Goal: Register for event/course

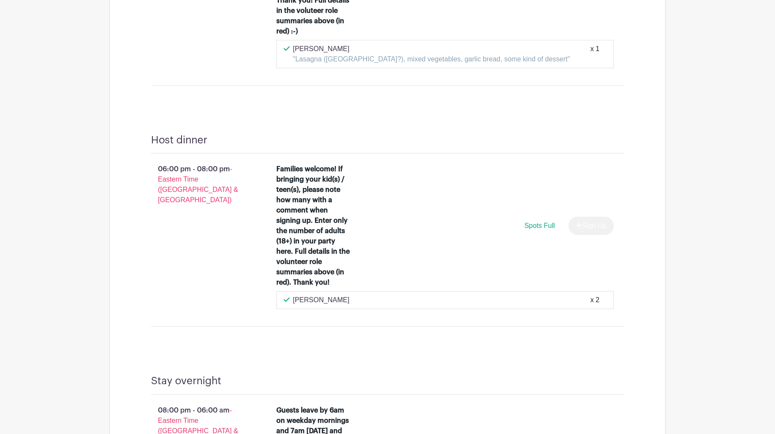
scroll to position [1333, 0]
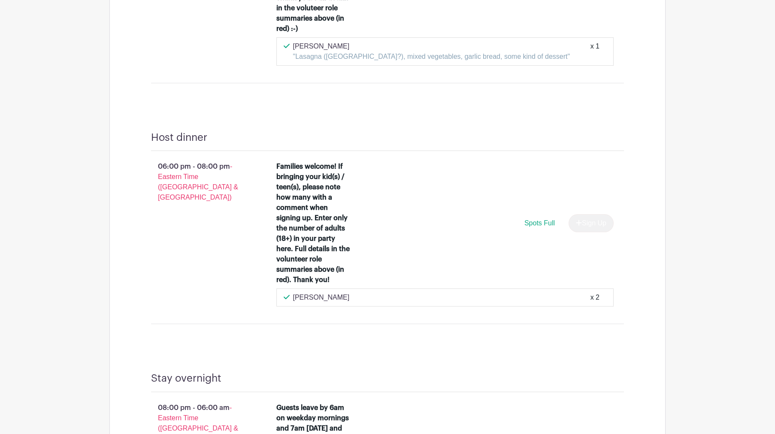
click at [593, 303] on div "x 2" at bounding box center [595, 297] width 9 height 10
click at [535, 227] on span "Spots Full" at bounding box center [540, 222] width 30 height 7
click at [286, 301] on icon at bounding box center [287, 297] width 6 height 7
click at [304, 303] on p "[PERSON_NAME]" at bounding box center [321, 297] width 57 height 10
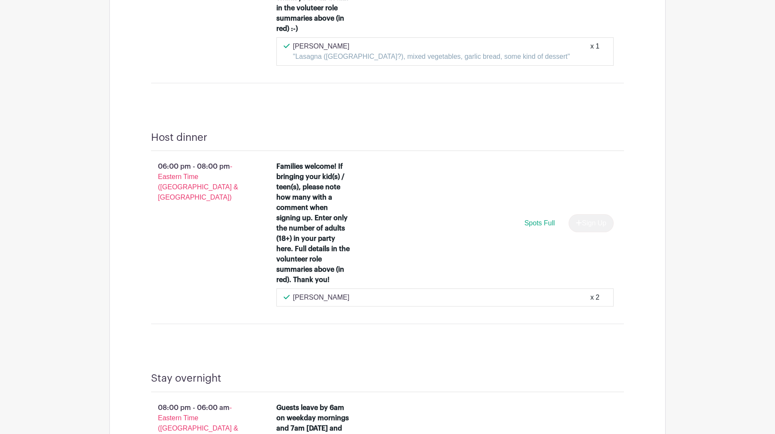
click at [446, 279] on div "Families welcome! If bringing your kid(s) / teen(s), please note how many with …" at bounding box center [445, 224] width 338 height 127
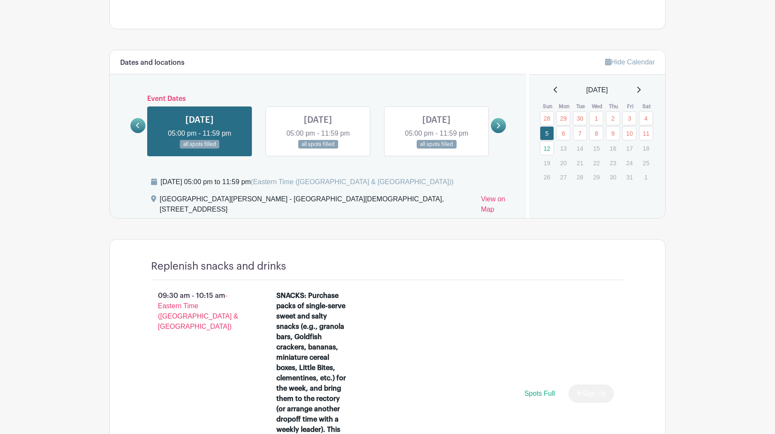
scroll to position [426, 0]
click at [318, 148] on link at bounding box center [318, 148] width 0 height 0
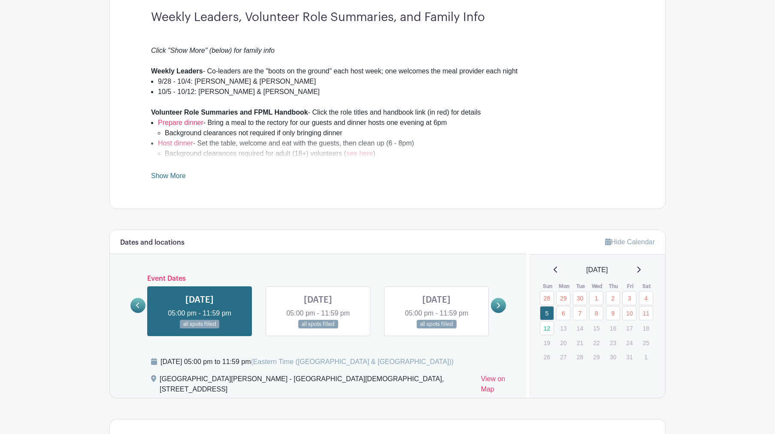
scroll to position [245, 0]
click at [437, 329] on link at bounding box center [437, 329] width 0 height 0
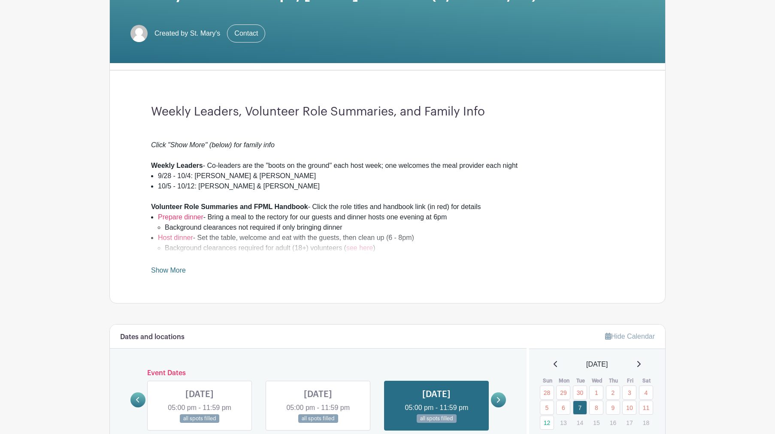
scroll to position [128, 0]
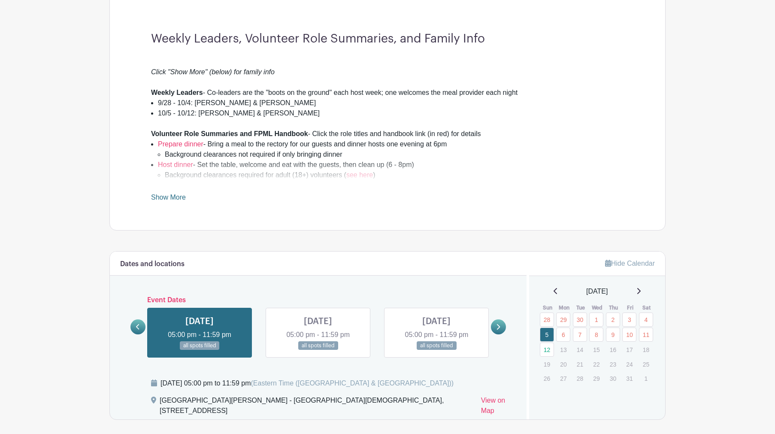
scroll to position [245, 0]
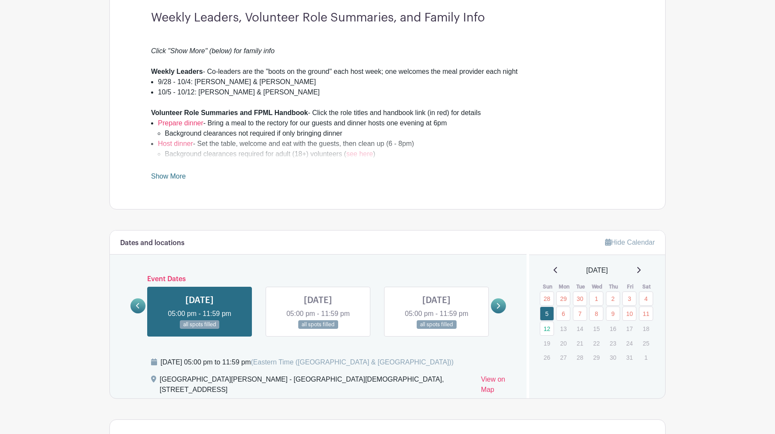
click at [498, 304] on icon at bounding box center [498, 306] width 3 height 6
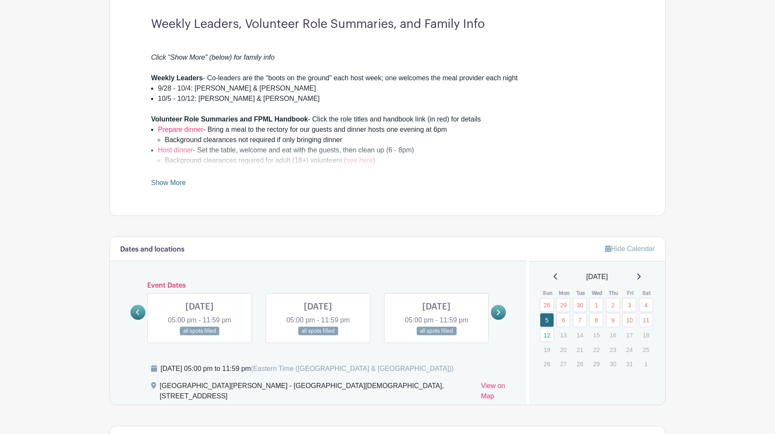
scroll to position [224, 0]
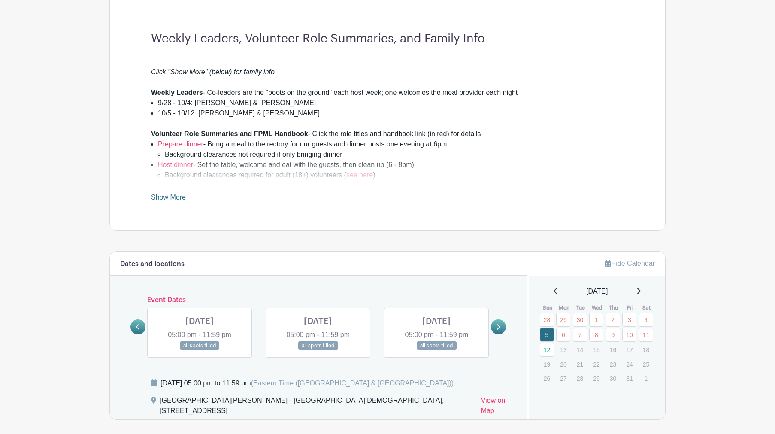
click at [200, 350] on link at bounding box center [200, 350] width 0 height 0
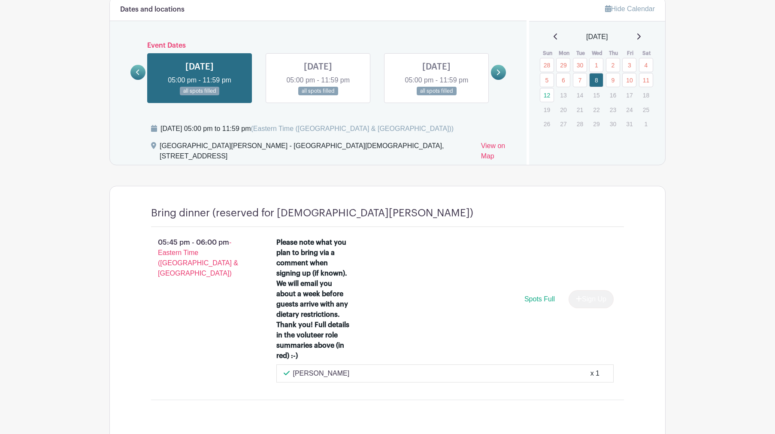
scroll to position [419, 0]
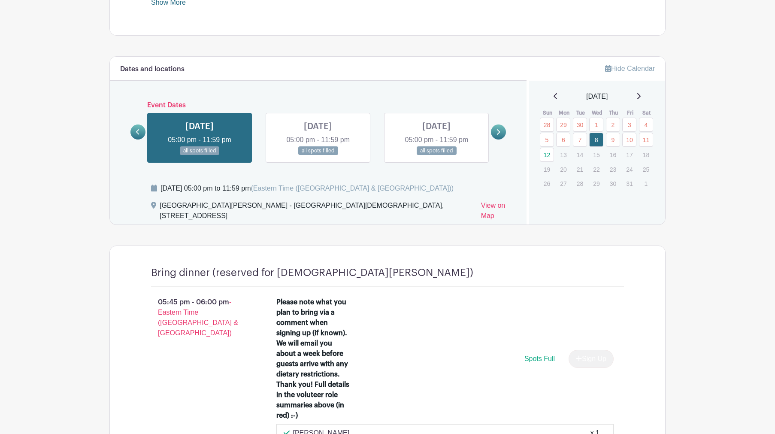
click at [318, 155] on link at bounding box center [318, 155] width 0 height 0
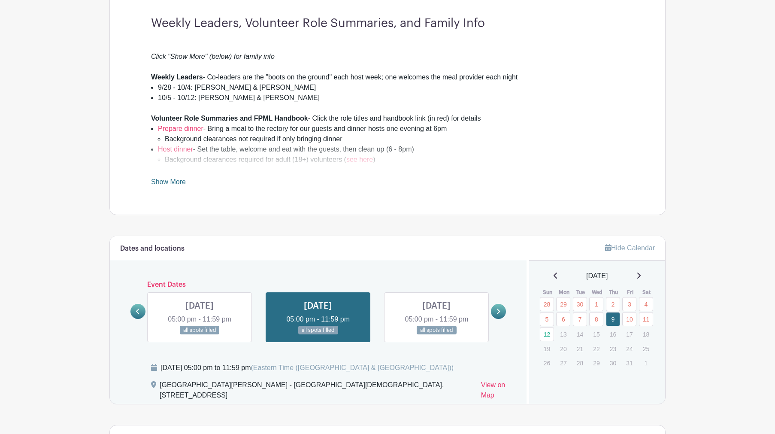
scroll to position [282, 0]
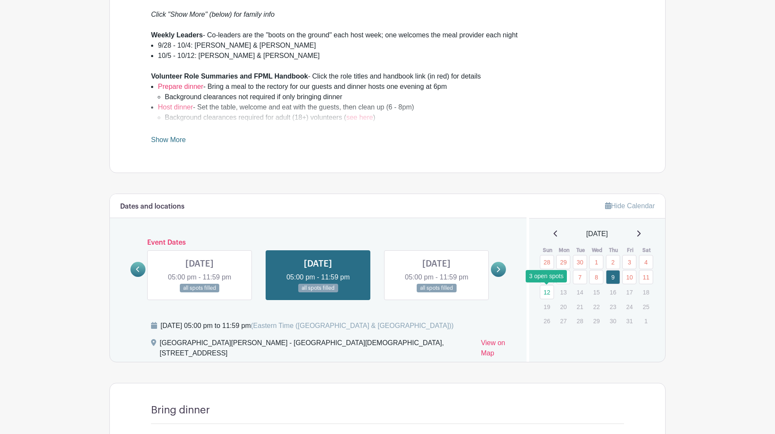
click at [547, 292] on link "12" at bounding box center [547, 292] width 14 height 14
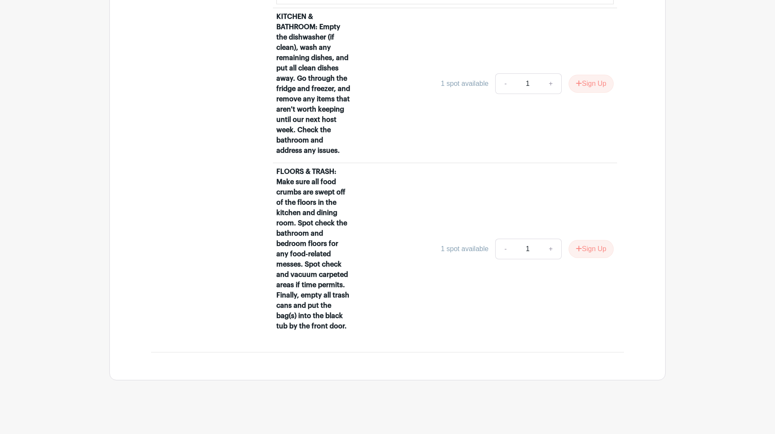
scroll to position [998, 0]
